Goal: Browse casually

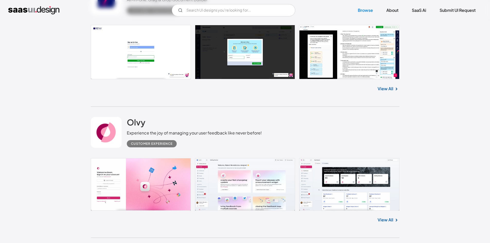
scroll to position [257, 0]
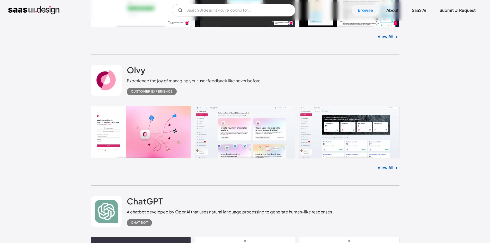
click at [226, 132] on link at bounding box center [245, 132] width 308 height 52
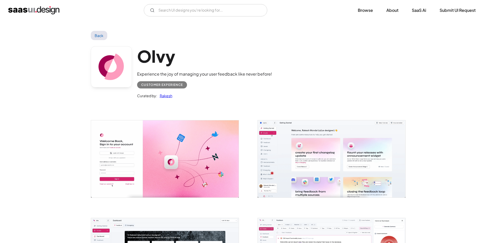
click at [140, 155] on img "open lightbox" at bounding box center [165, 158] width 148 height 77
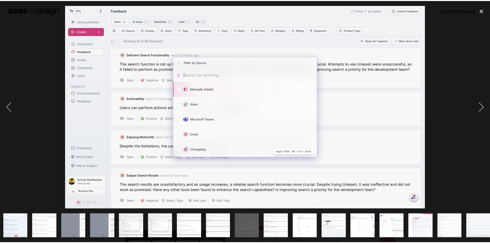
scroll to position [0, 240]
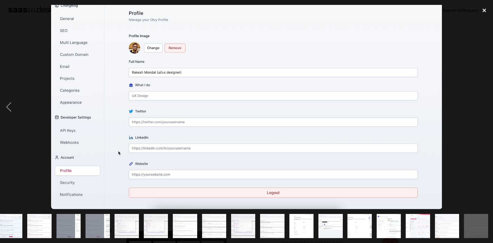
click at [485, 10] on div "close lightbox" at bounding box center [484, 10] width 17 height 11
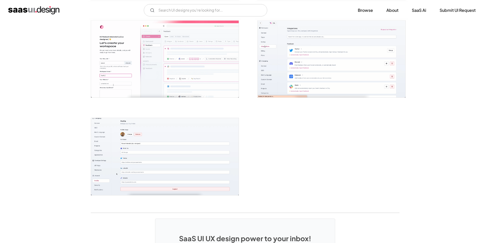
scroll to position [1336, 0]
